Goal: Answer question/provide support

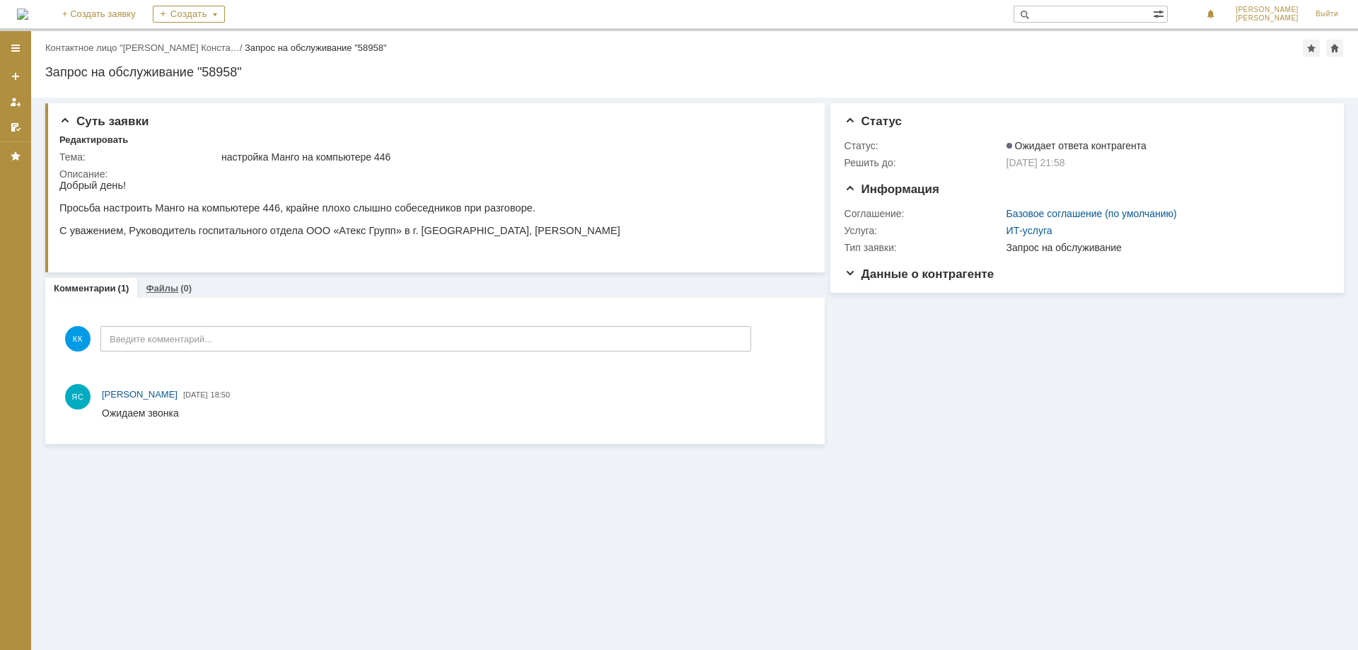
click at [160, 291] on link "Файлы" at bounding box center [162, 288] width 33 height 11
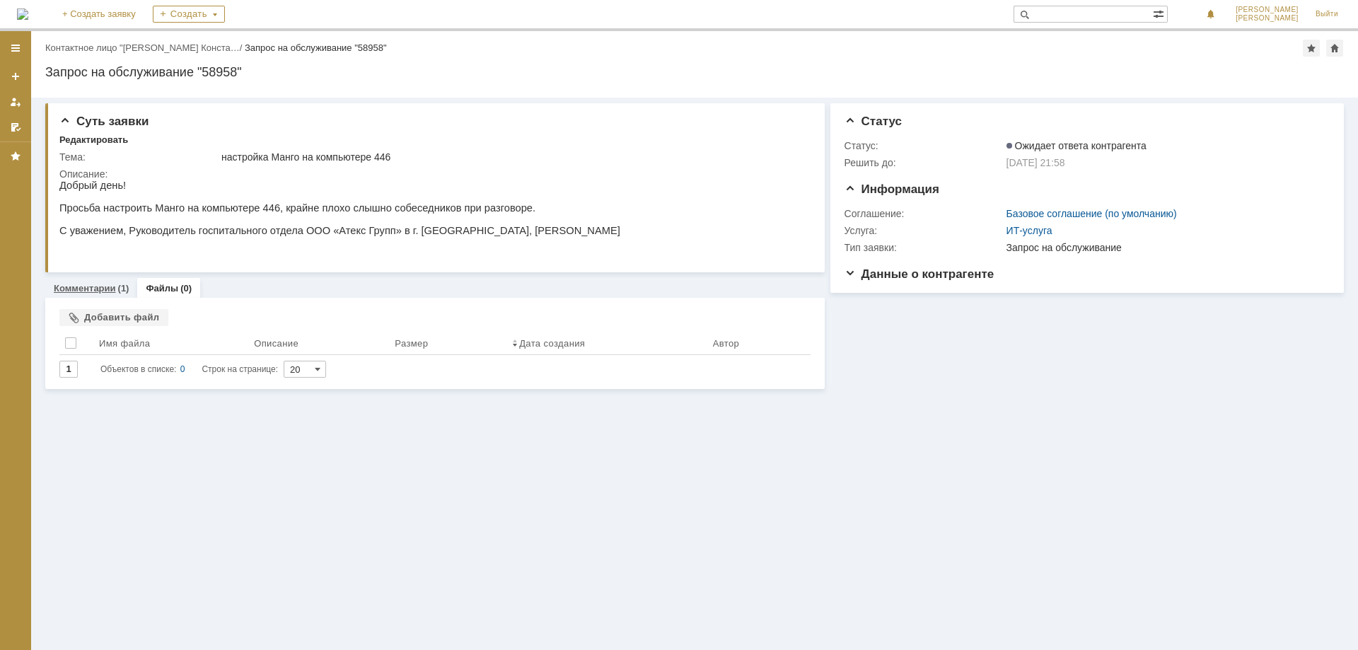
click at [81, 291] on link "Комментарии" at bounding box center [85, 288] width 62 height 11
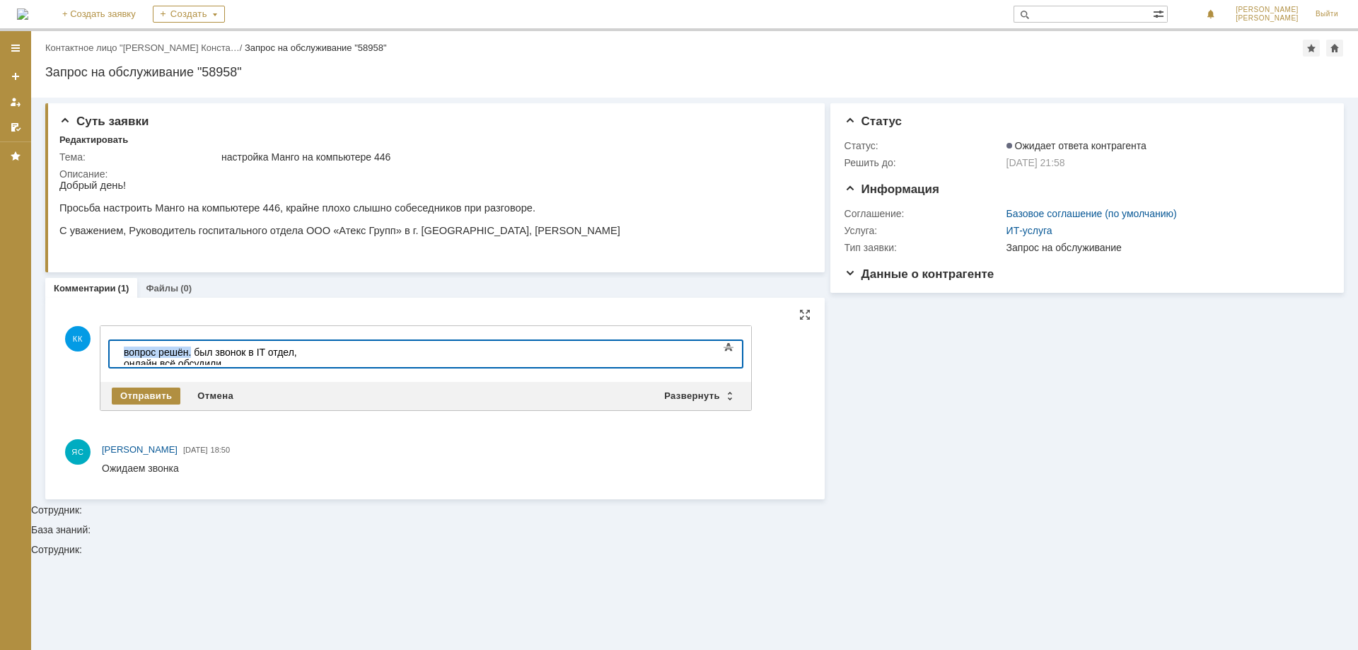
drag, startPoint x: 192, startPoint y: 350, endPoint x: 116, endPoint y: 352, distance: 75.7
click at [118, 352] on html "вопрос решён. был звонок в IT отдел, онлайн всё обсудили" at bounding box center [224, 358] width 212 height 34
click at [325, 350] on div "был звонок в IT отдел, онлайн всё обсудили" at bounding box center [224, 358] width 201 height 23
drag, startPoint x: 168, startPoint y: 351, endPoint x: 114, endPoint y: 352, distance: 54.5
click at [118, 352] on html "был звонок в IT отдел, онлайн всё обсудили и решили" at bounding box center [224, 358] width 212 height 34
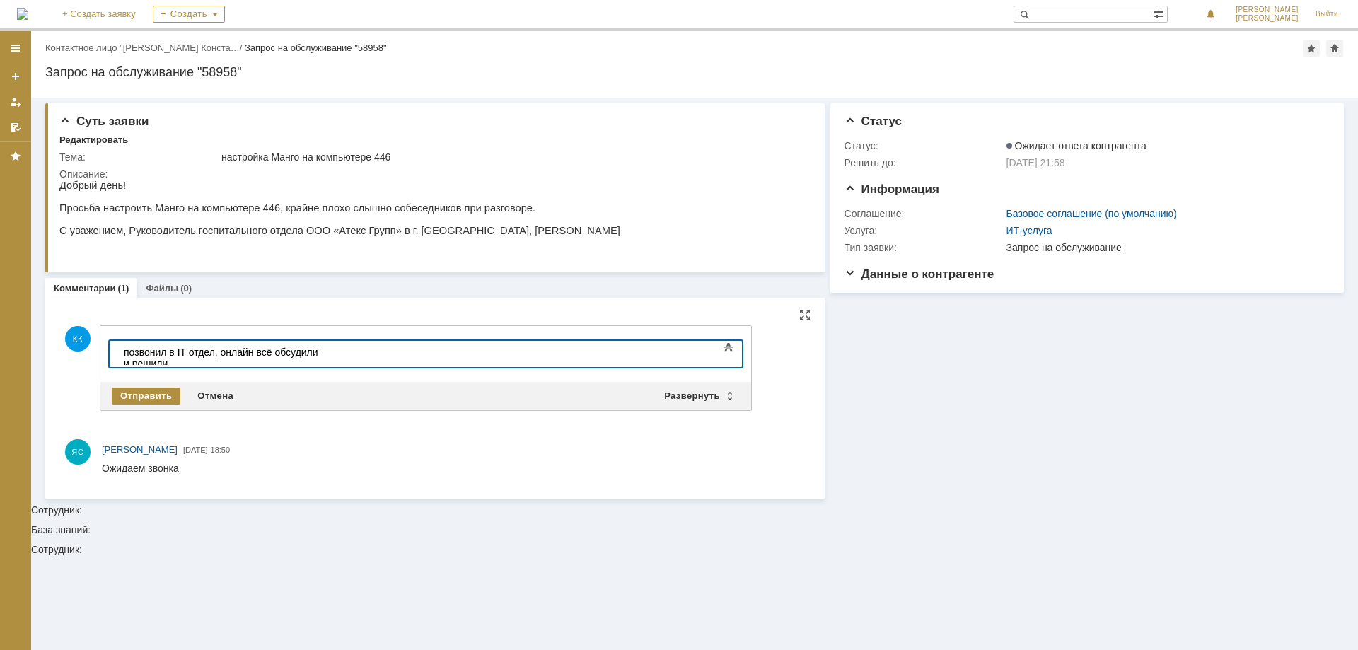
click at [325, 352] on div "позвонил в IT отдел, онлайн всё обсудили и решили" at bounding box center [224, 358] width 201 height 23
click at [223, 351] on div "позвонил в IT отдел, онлайн всё обсудили и решили" at bounding box center [224, 358] width 201 height 23
click at [132, 352] on div "позвонил в IT отдел, Сергея не было на месте, взял другой сотрудник. онлайн всё…" at bounding box center [224, 364] width 201 height 34
click at [325, 349] on div "Позвонил в IT отдел, Сергея не было на месте, взял другой сотрудник. онлайн всё…" at bounding box center [224, 364] width 201 height 34
drag, startPoint x: 553, startPoint y: 349, endPoint x: 511, endPoint y: 350, distance: 42.5
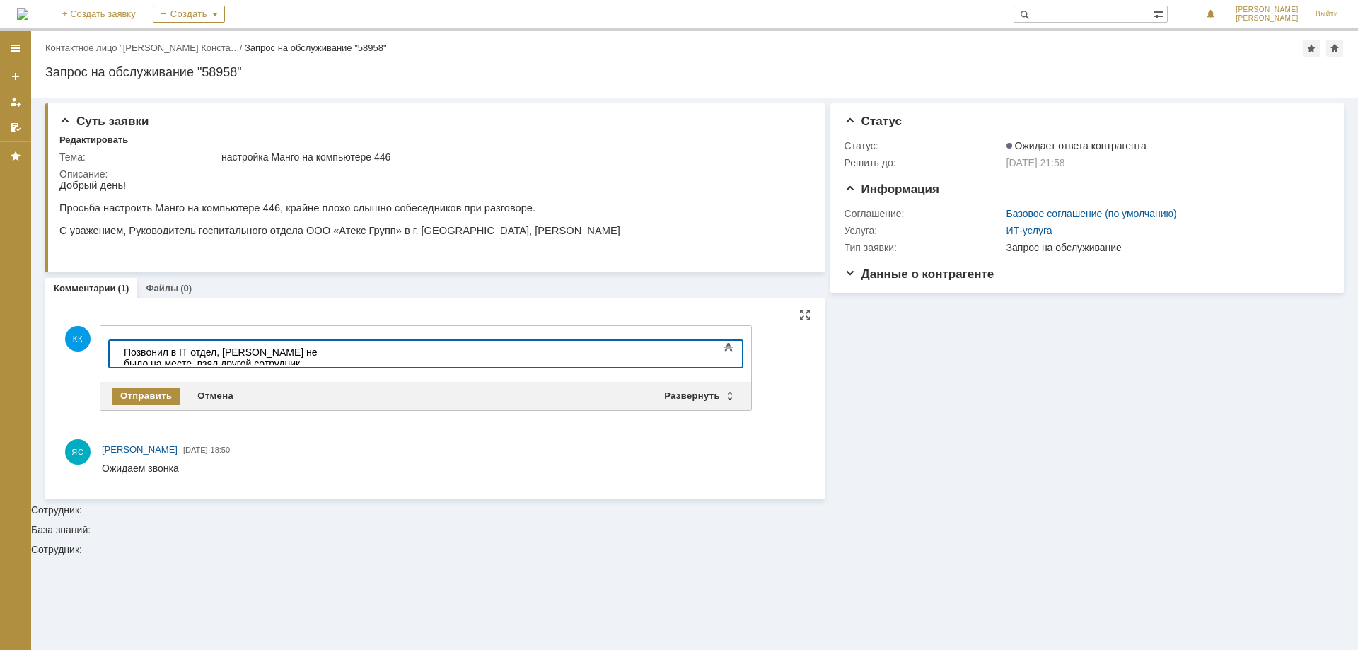
click at [325, 350] on div "Позвонил в IT отдел, Сергея не было на месте, взял другой сотрудник. Онлайн всё…" at bounding box center [224, 364] width 201 height 34
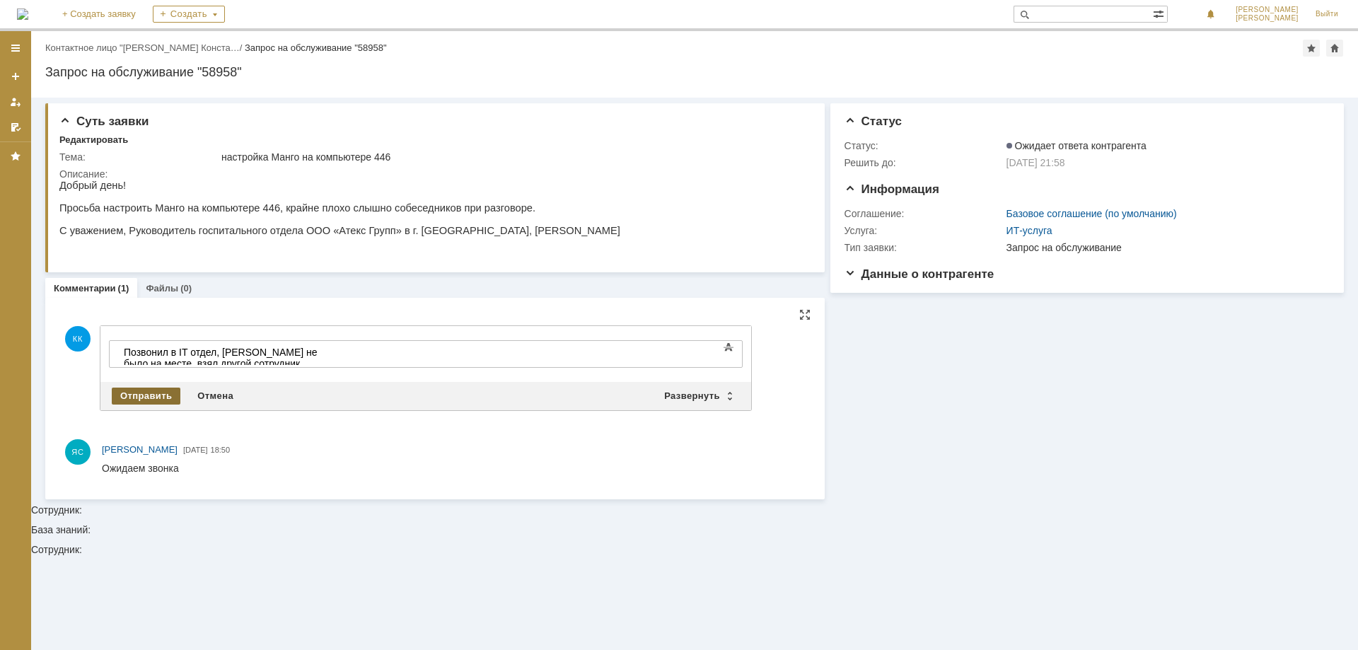
click at [149, 395] on div "Отправить" at bounding box center [146, 396] width 69 height 17
